Goal: Information Seeking & Learning: Learn about a topic

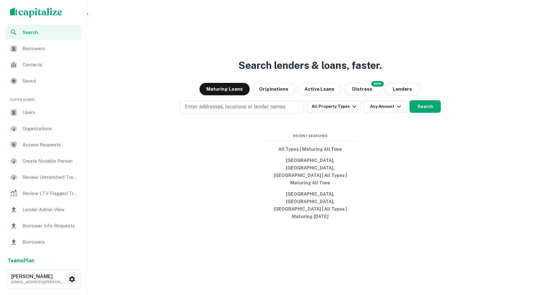
click at [88, 11] on button "button" at bounding box center [88, 14] width 8 height 8
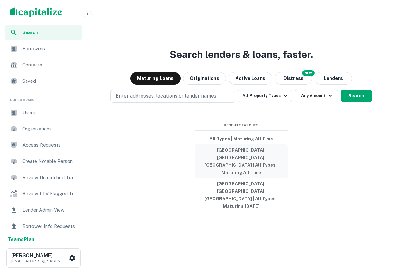
click at [234, 173] on button "[GEOGRAPHIC_DATA], [GEOGRAPHIC_DATA], [GEOGRAPHIC_DATA] | All Types | Maturing …" at bounding box center [242, 161] width 94 height 34
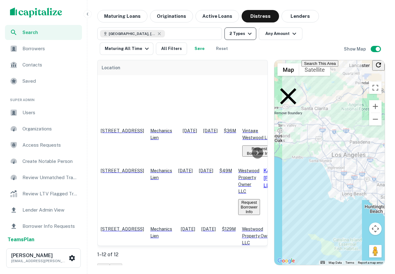
click at [237, 36] on button "2 Types" at bounding box center [241, 33] width 32 height 12
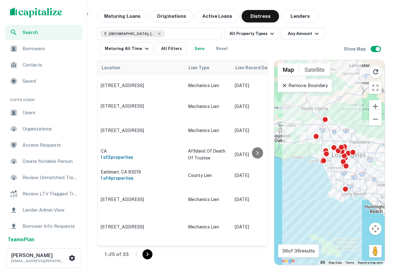
click at [285, 48] on div "Los Angeles, CA, USA All Property Types Any Amount Maturing All Time All Filter…" at bounding box center [220, 40] width 247 height 27
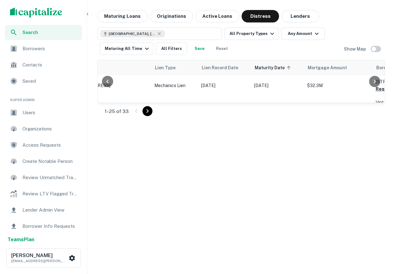
scroll to position [0, 2]
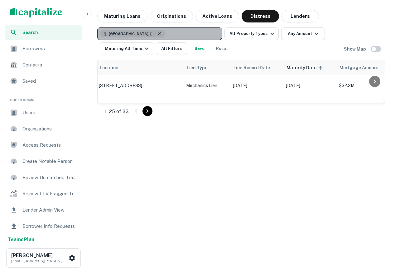
click at [157, 35] on icon "button" at bounding box center [159, 33] width 5 height 5
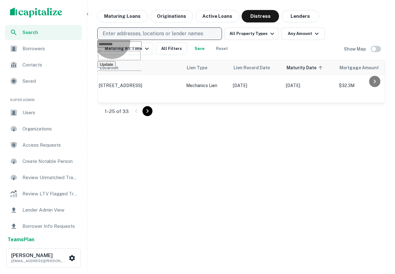
click at [116, 64] on button "Update" at bounding box center [106, 64] width 18 height 7
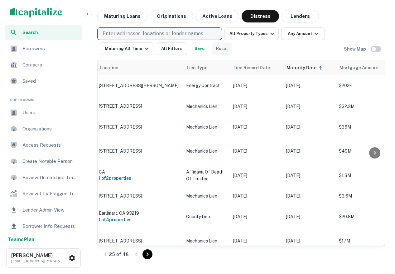
click at [220, 48] on button "Reset" at bounding box center [222, 48] width 20 height 12
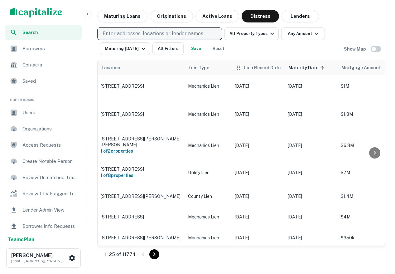
click at [261, 70] on span "Lien Record Date" at bounding box center [262, 67] width 36 height 7
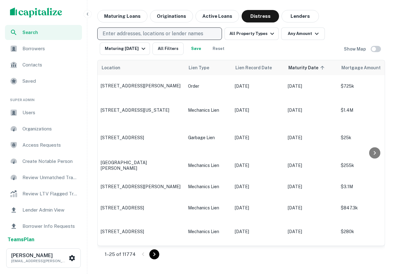
scroll to position [350, 0]
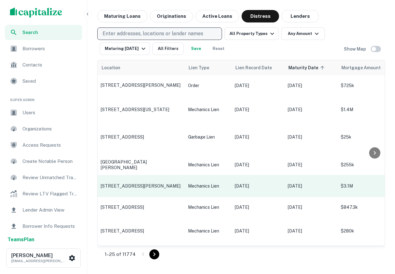
click at [147, 183] on p "3201 Challenger Dr Midlothian, TX 76065" at bounding box center [141, 186] width 81 height 6
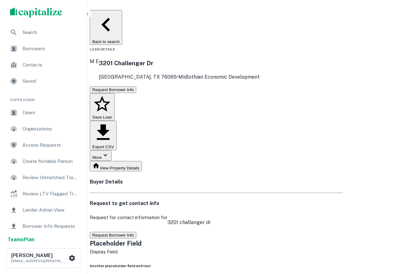
click at [99, 58] on p "M E" at bounding box center [94, 61] width 9 height 7
click at [183, 74] on link "Midlothian Economic Development" at bounding box center [218, 77] width 81 height 6
click at [112, 150] on button "More" at bounding box center [101, 155] width 22 height 10
click at [299, 62] on div at bounding box center [197, 137] width 395 height 274
click at [47, 30] on span "Search" at bounding box center [50, 32] width 56 height 7
